Goal: Transaction & Acquisition: Download file/media

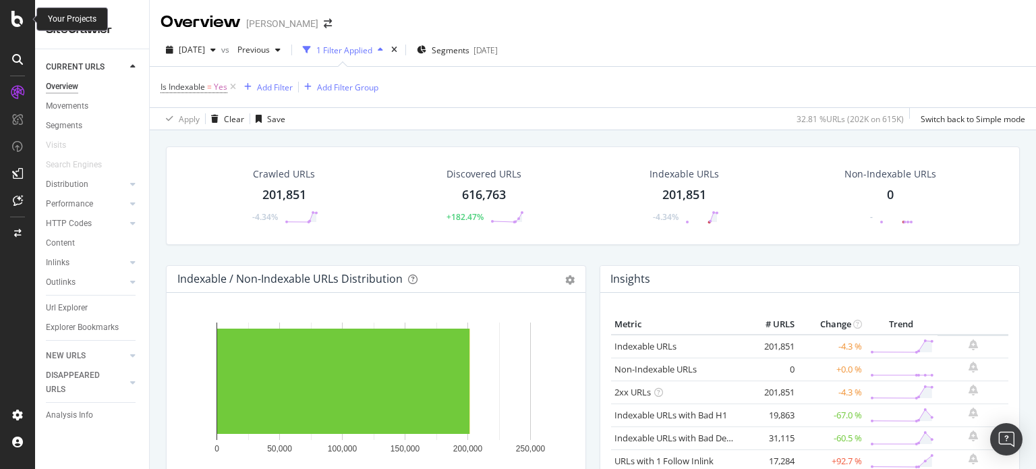
click at [20, 18] on icon at bounding box center [17, 19] width 12 height 16
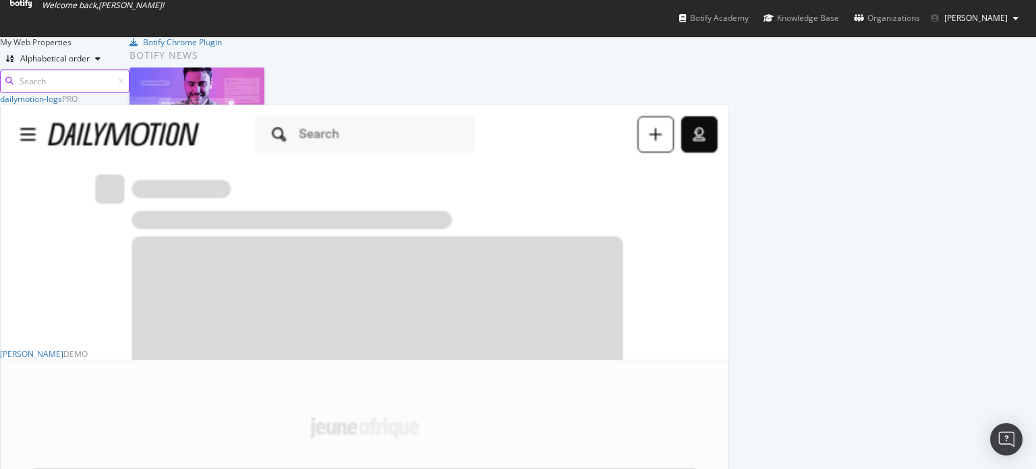
scroll to position [459, 1015]
click at [62, 105] on div "dailymotion-logs" at bounding box center [31, 98] width 62 height 11
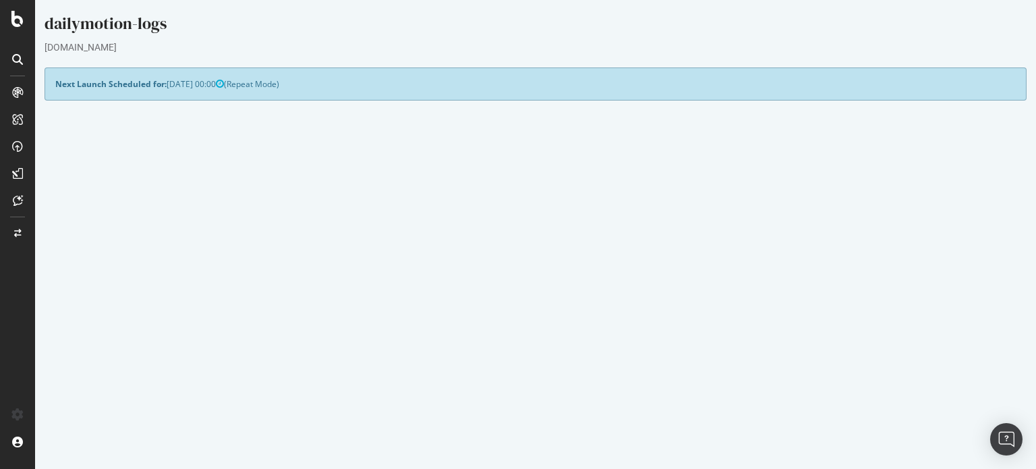
scroll to position [135, 0]
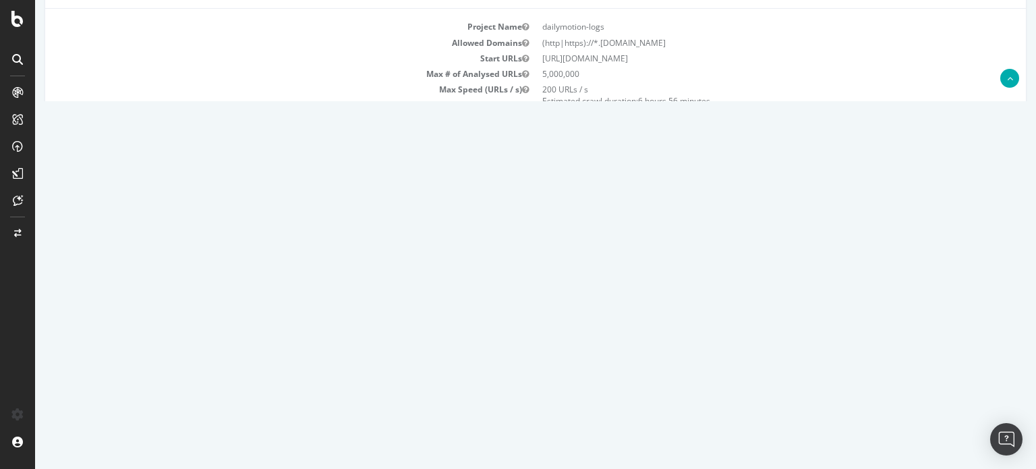
click at [262, 357] on link "Report" at bounding box center [247, 356] width 30 height 11
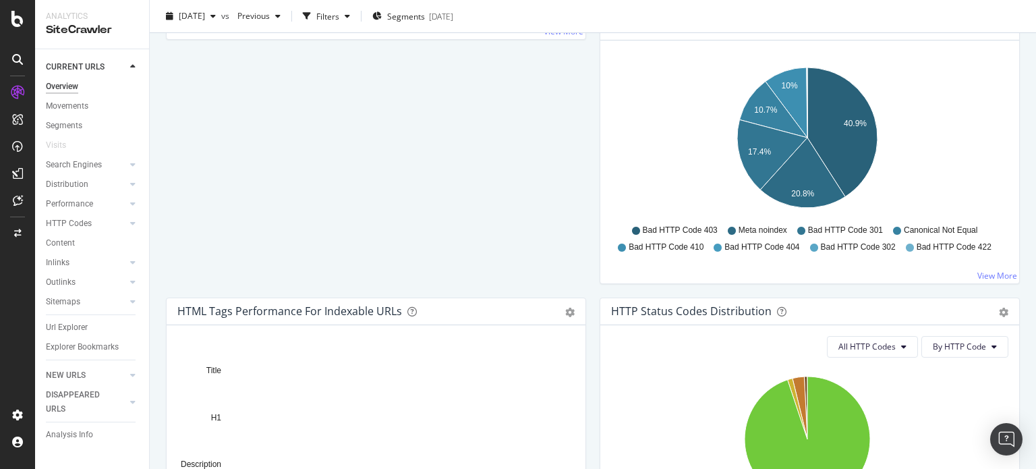
scroll to position [405, 0]
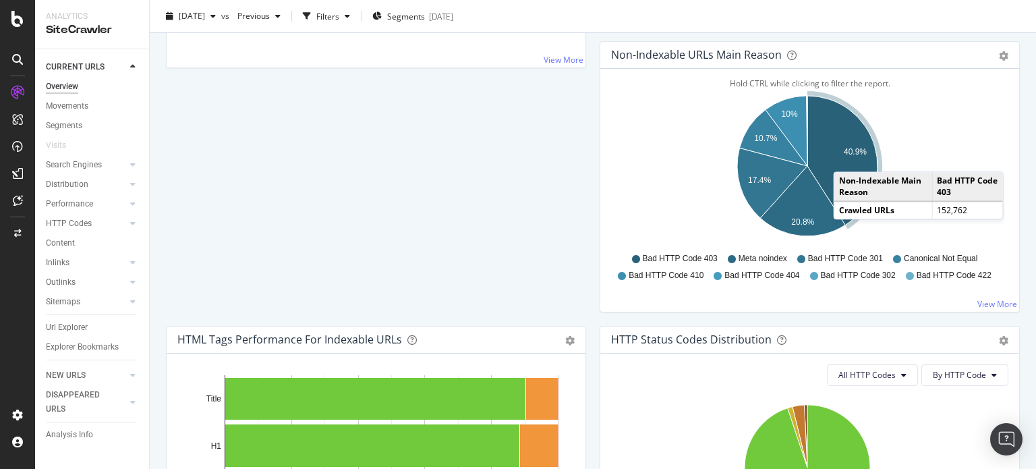
click at [842, 157] on icon "A chart." at bounding box center [842, 160] width 70 height 129
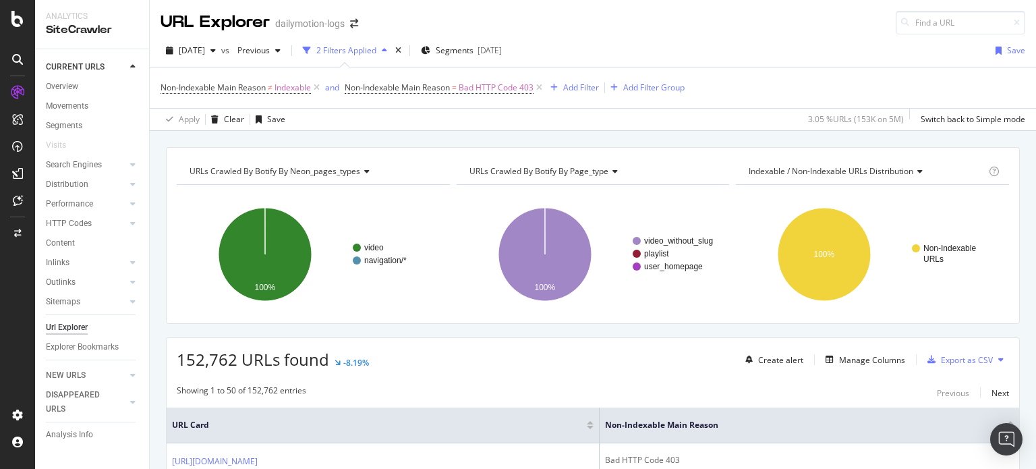
click at [844, 173] on span "Indexable / Non-Indexable URLs distribution" at bounding box center [831, 170] width 165 height 11
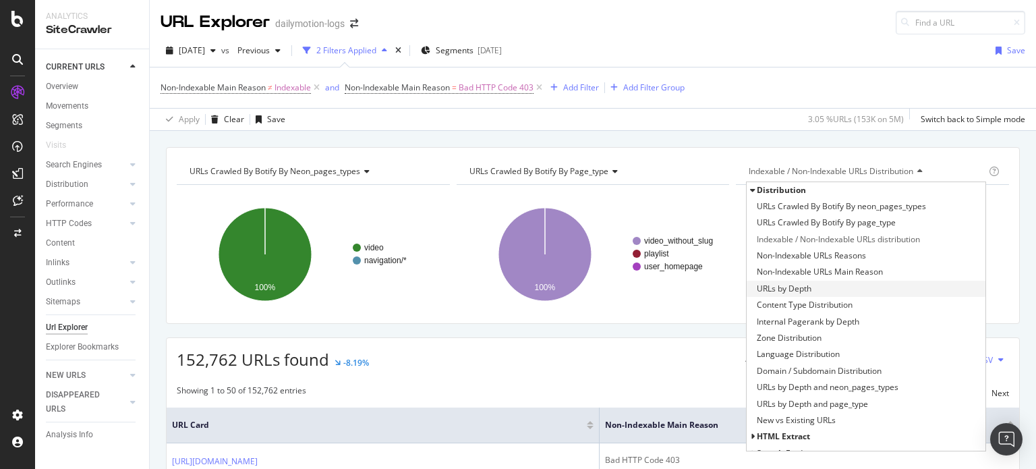
click at [817, 284] on div "URLs by Depth" at bounding box center [866, 289] width 239 height 16
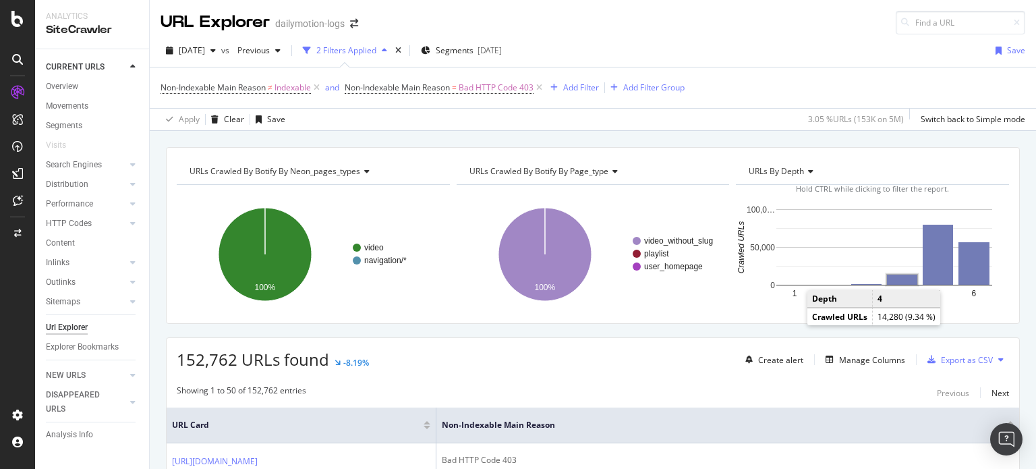
click at [896, 277] on rect "A chart." at bounding box center [902, 279] width 30 height 10
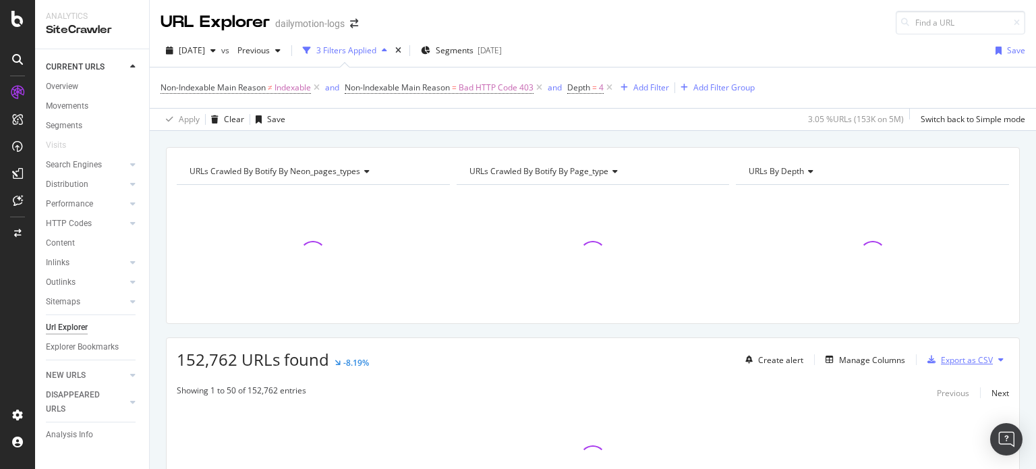
click at [948, 359] on div "Export as CSV" at bounding box center [967, 359] width 52 height 11
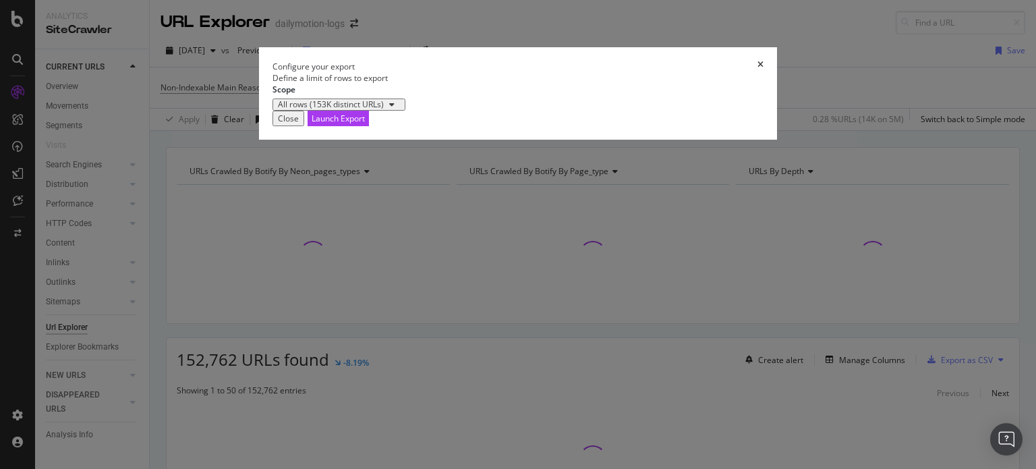
click at [763, 72] on icon "times" at bounding box center [760, 66] width 6 height 11
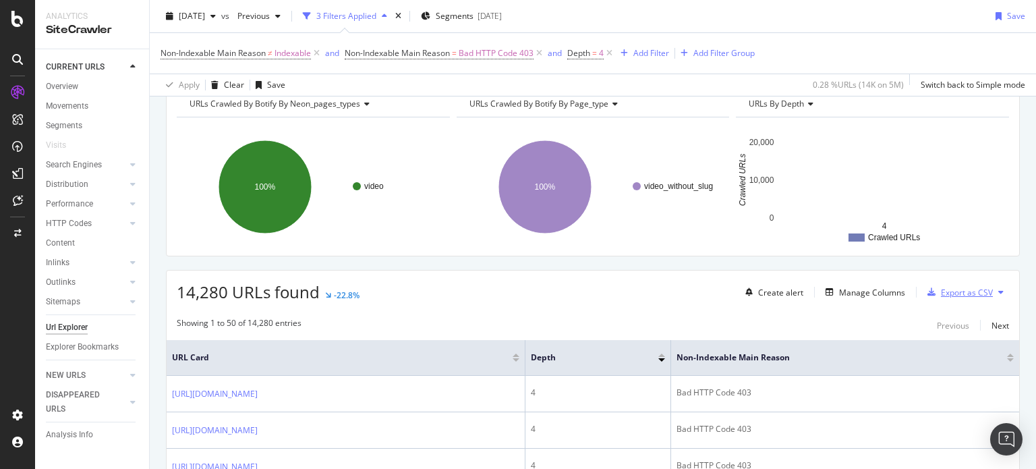
scroll to position [135, 0]
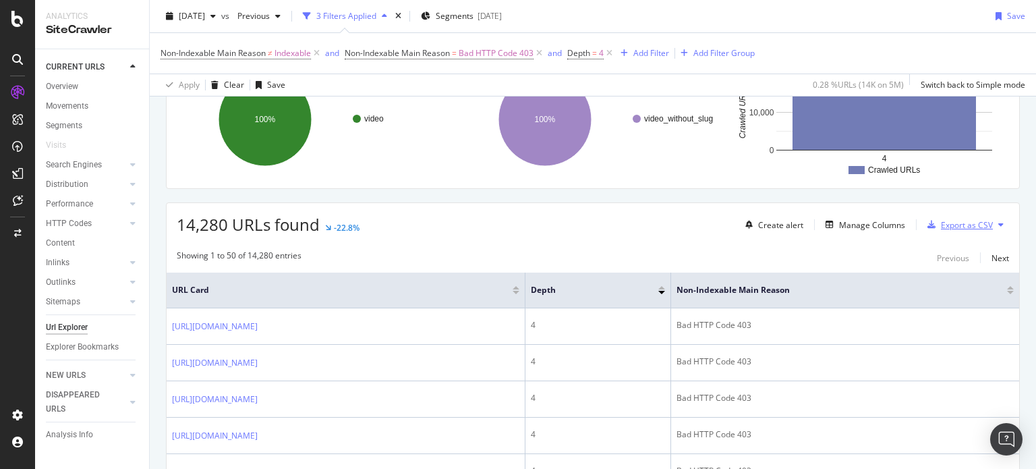
click at [956, 225] on div "Export as CSV" at bounding box center [967, 224] width 52 height 11
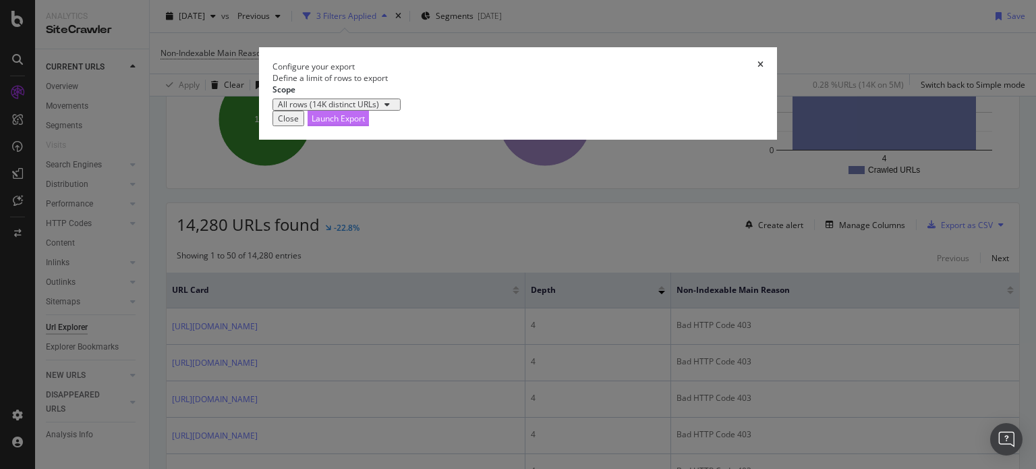
click at [365, 124] on div "Launch Export" at bounding box center [338, 118] width 53 height 11
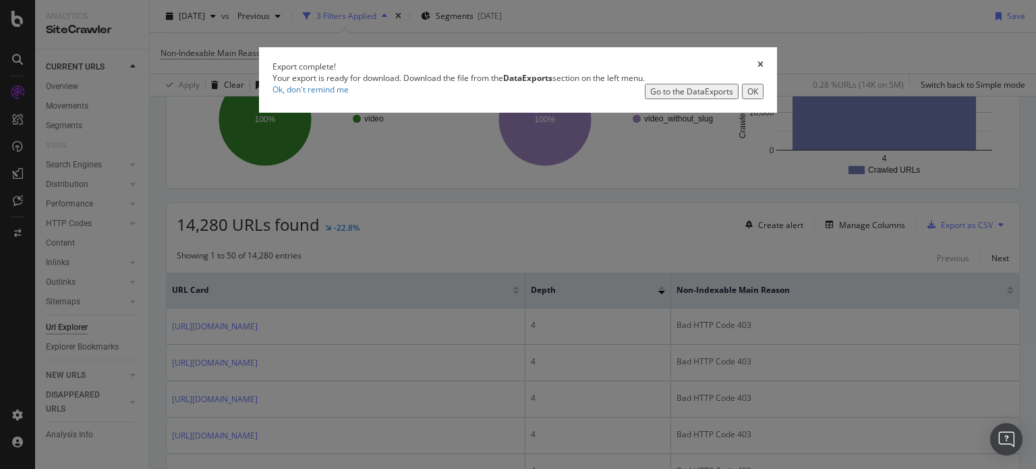
click at [683, 97] on div "Go to the DataExports" at bounding box center [691, 91] width 83 height 11
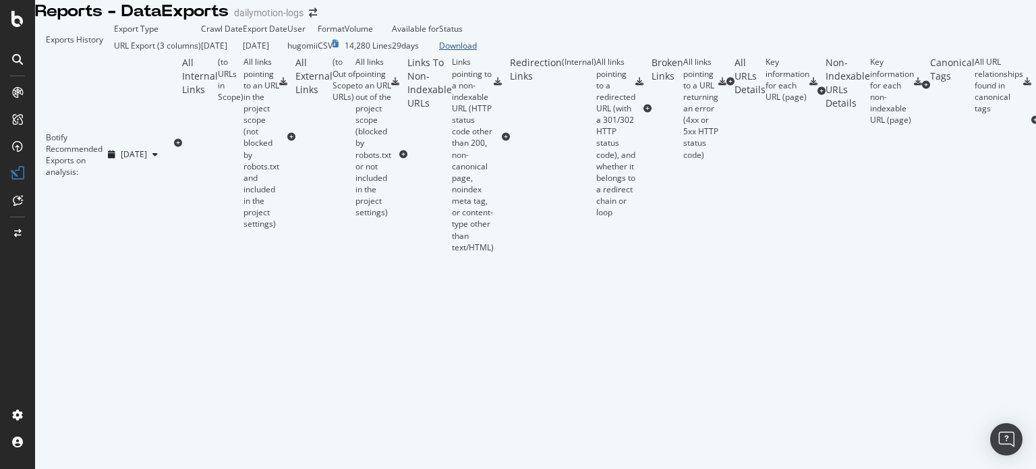
click at [477, 51] on div "Download" at bounding box center [458, 45] width 38 height 11
